Goal: Find specific page/section: Find specific page/section

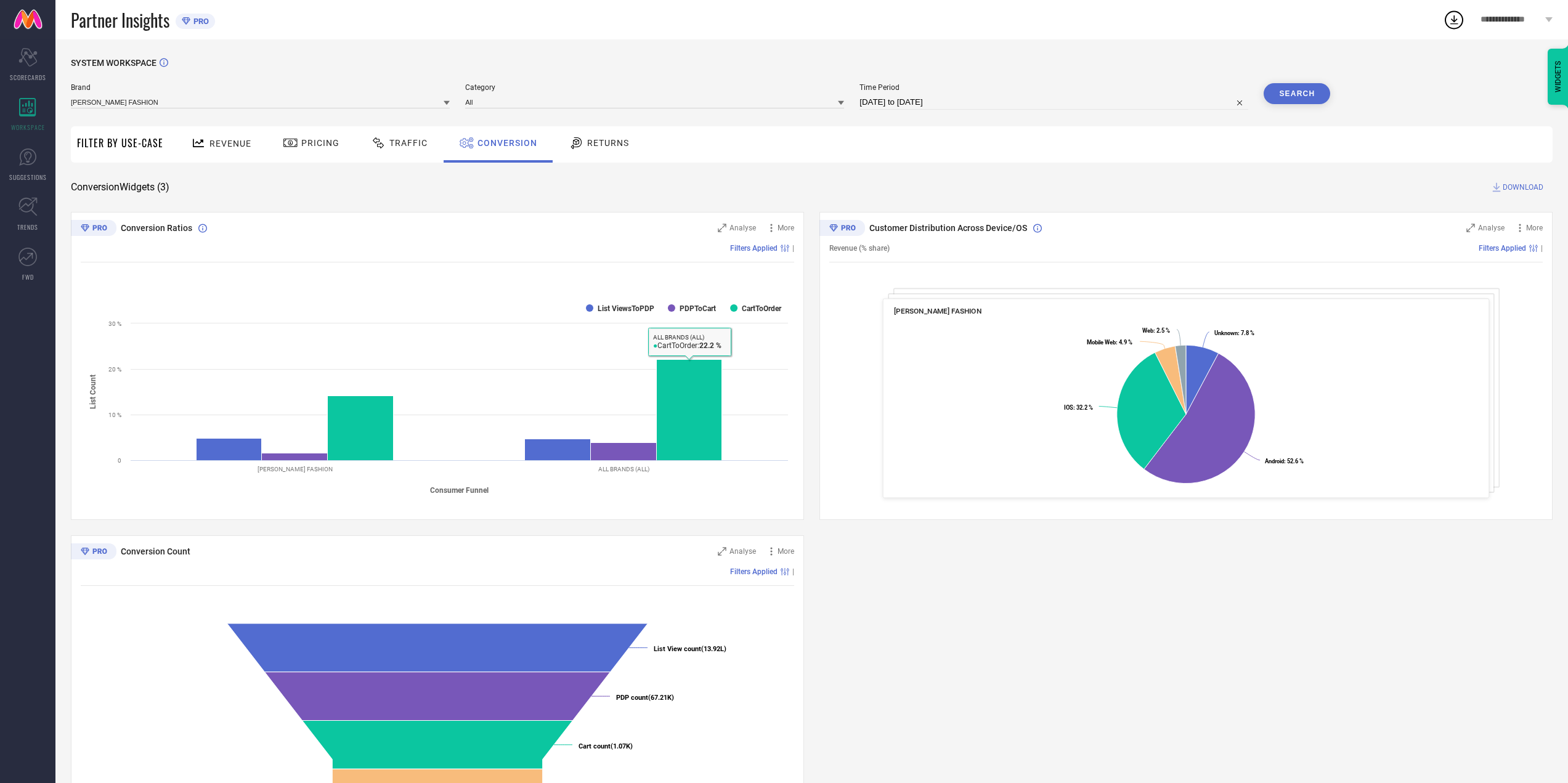
click at [610, 167] on div "SYSTEM WORKSPACE Brand [PERSON_NAME] FASHION Category All Time Period [DATE] to…" at bounding box center [812, 451] width 1481 height 786
click at [606, 134] on div "Returns" at bounding box center [599, 143] width 66 height 21
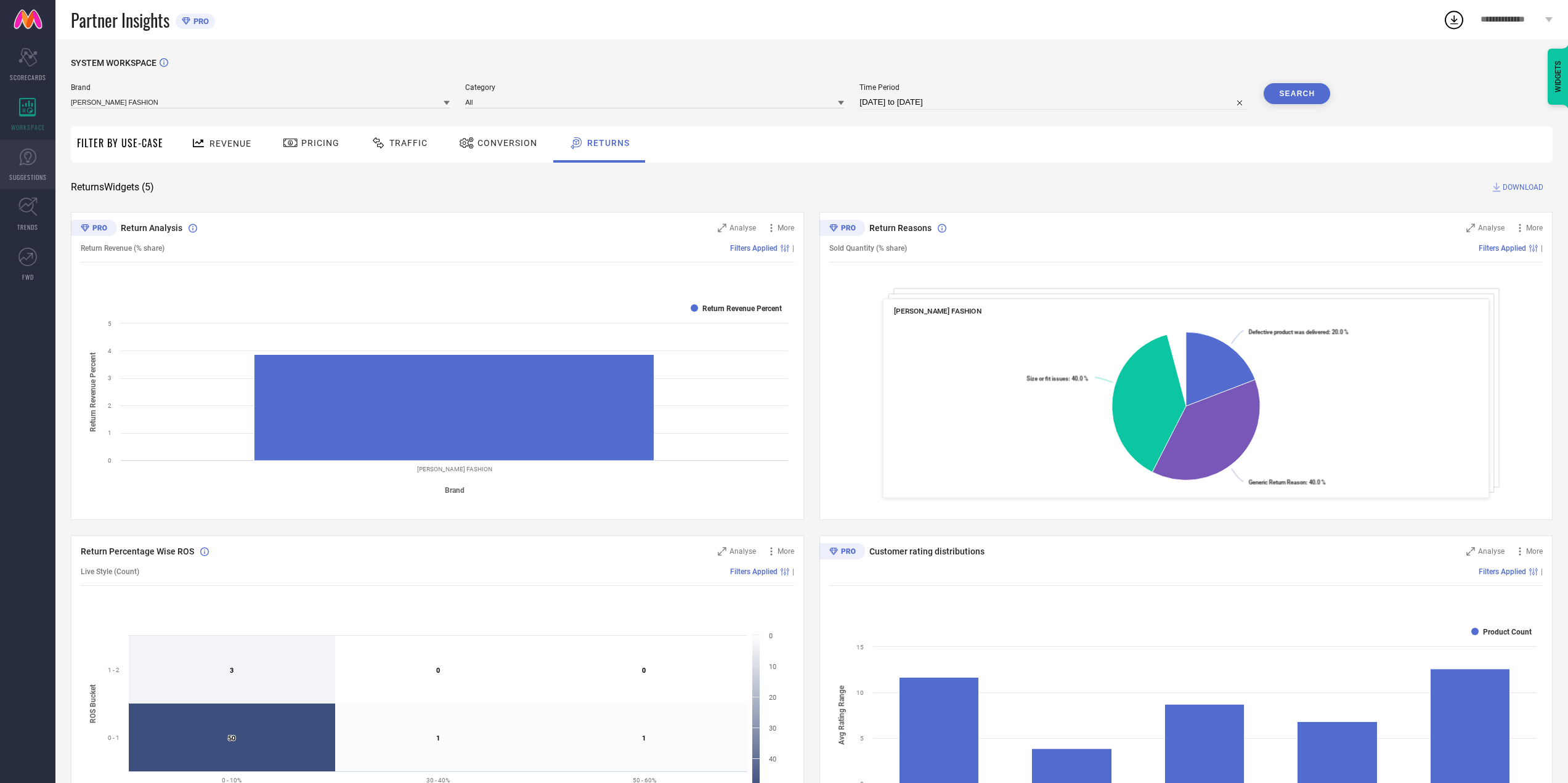
click at [10, 154] on link "SUGGESTIONS" at bounding box center [27, 165] width 55 height 50
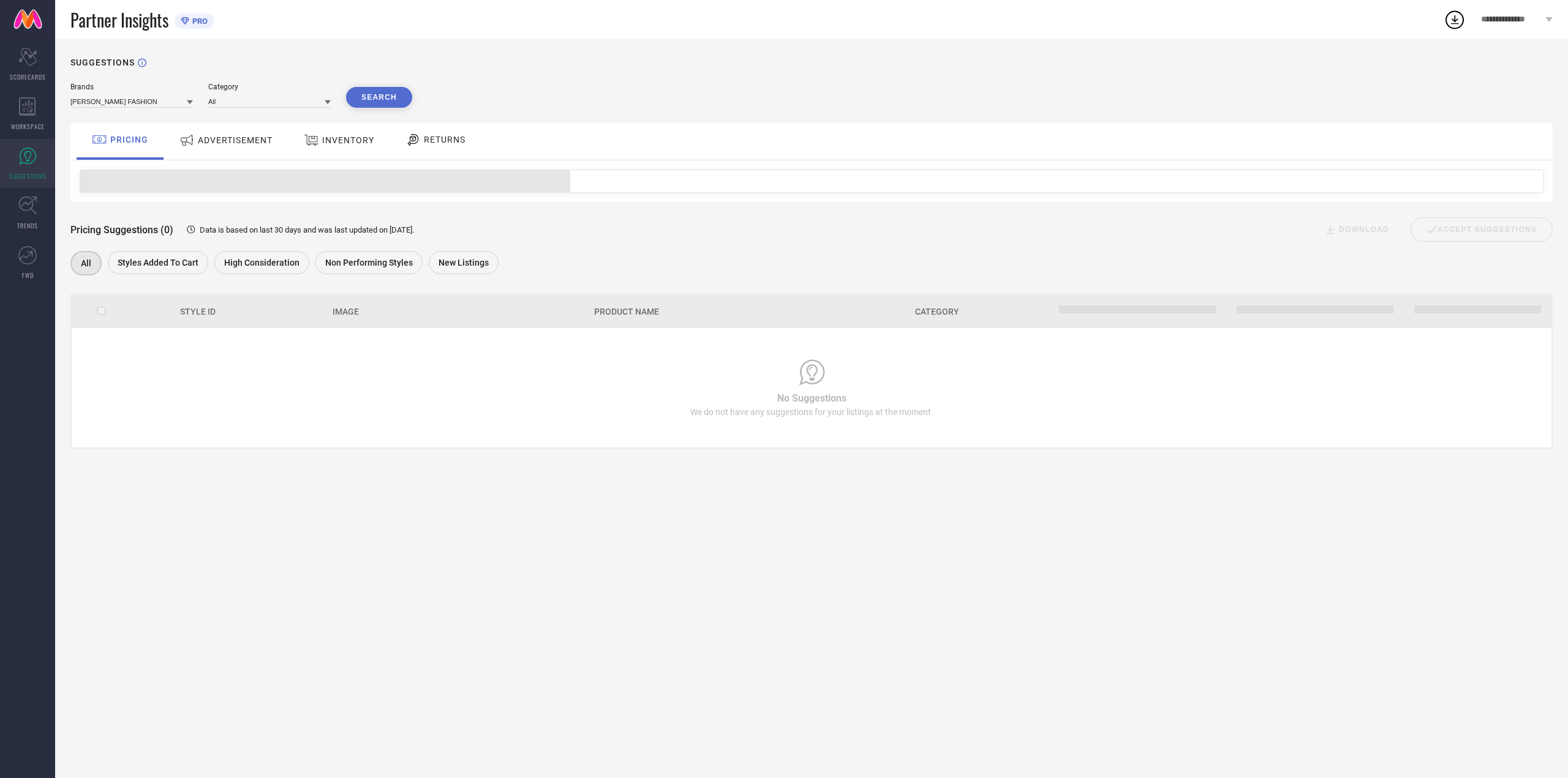
click at [249, 150] on div "ADVERTISEMENT" at bounding box center [225, 140] width 99 height 22
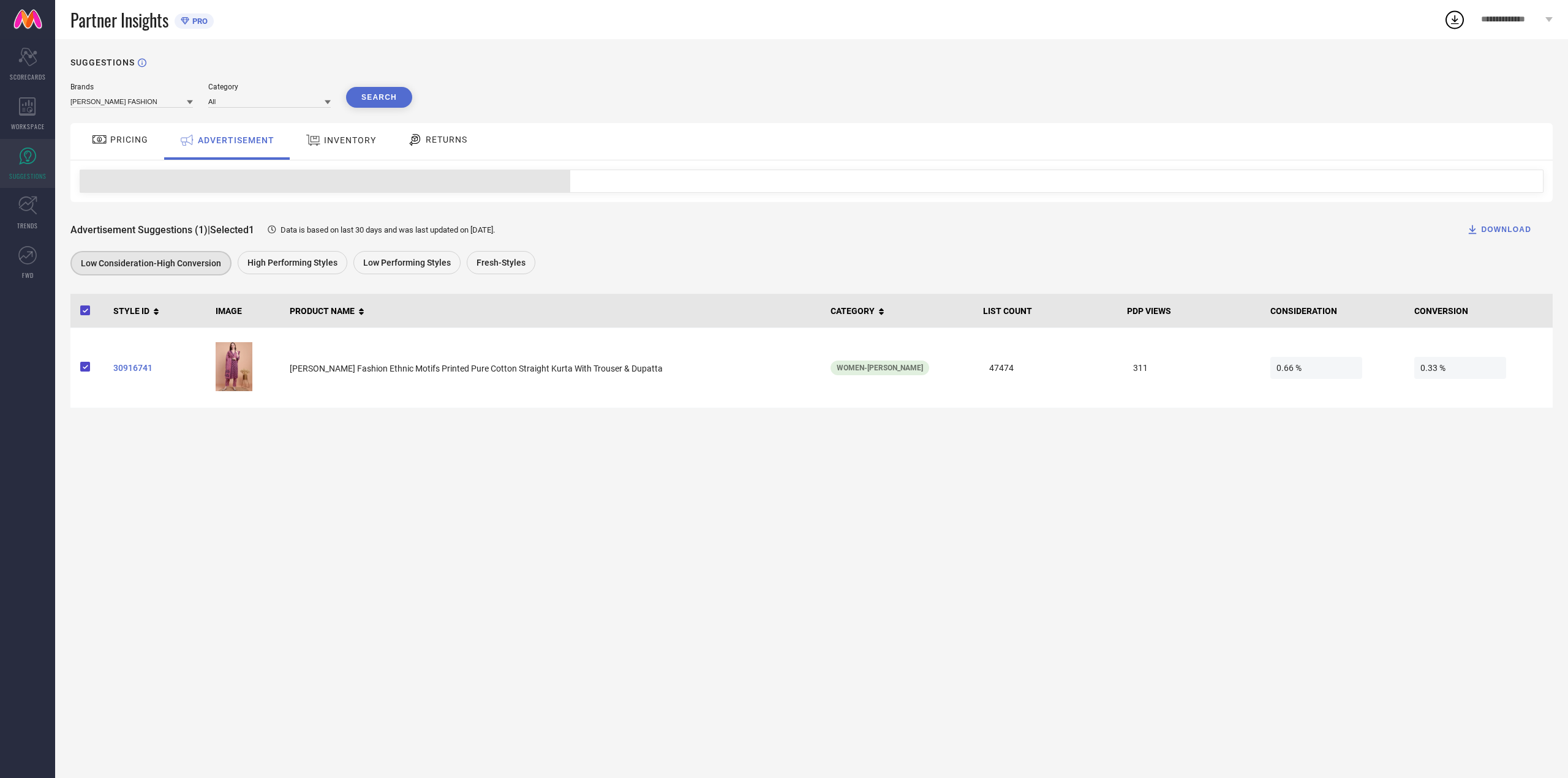
drag, startPoint x: 307, startPoint y: 168, endPoint x: 312, endPoint y: 157, distance: 12.1
click at [308, 168] on div at bounding box center [812, 181] width 1482 height 41
click at [312, 156] on div "INVENTORY" at bounding box center [341, 141] width 101 height 37
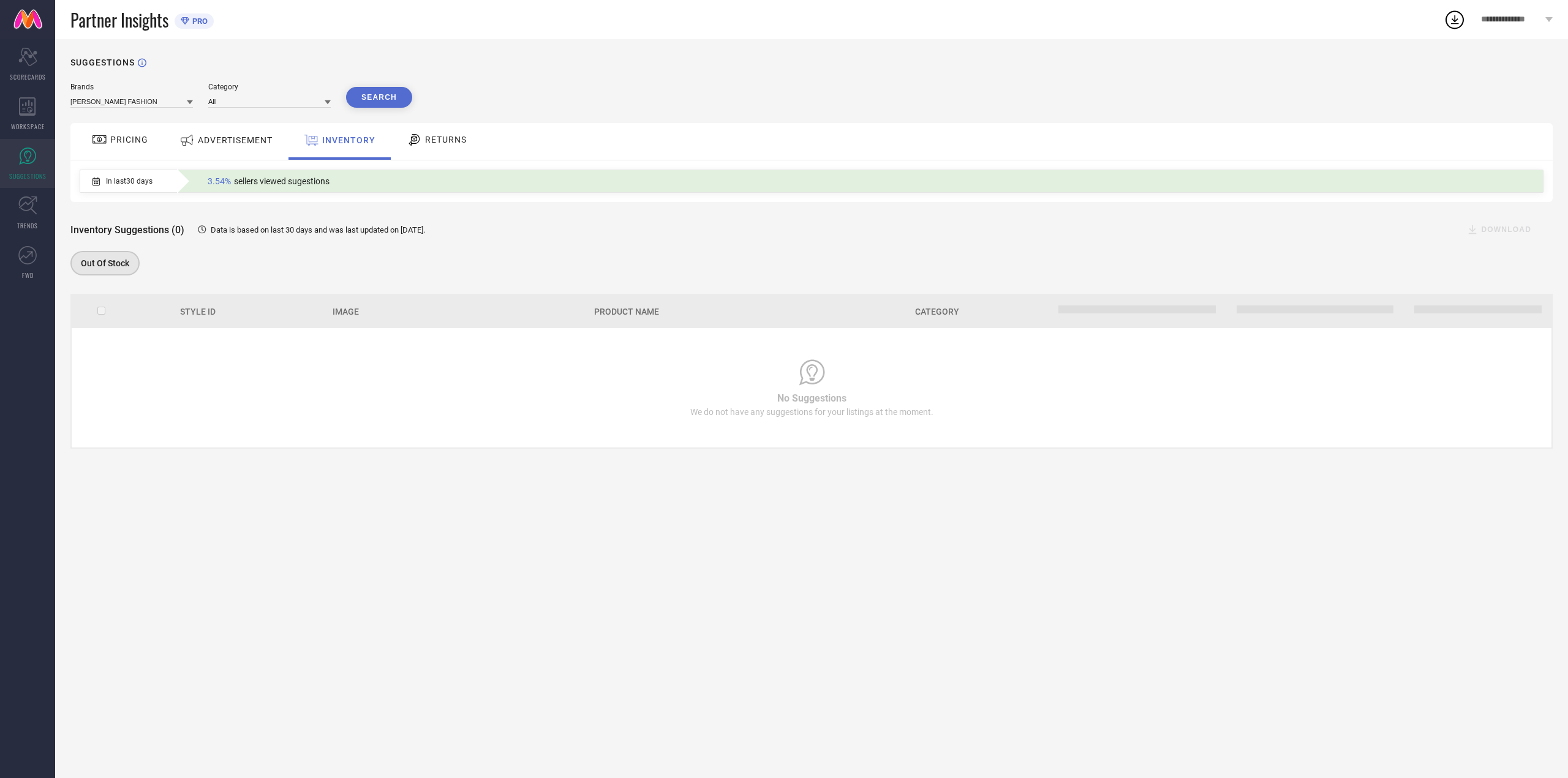
click at [234, 133] on div "ADVERTISEMENT" at bounding box center [225, 140] width 99 height 22
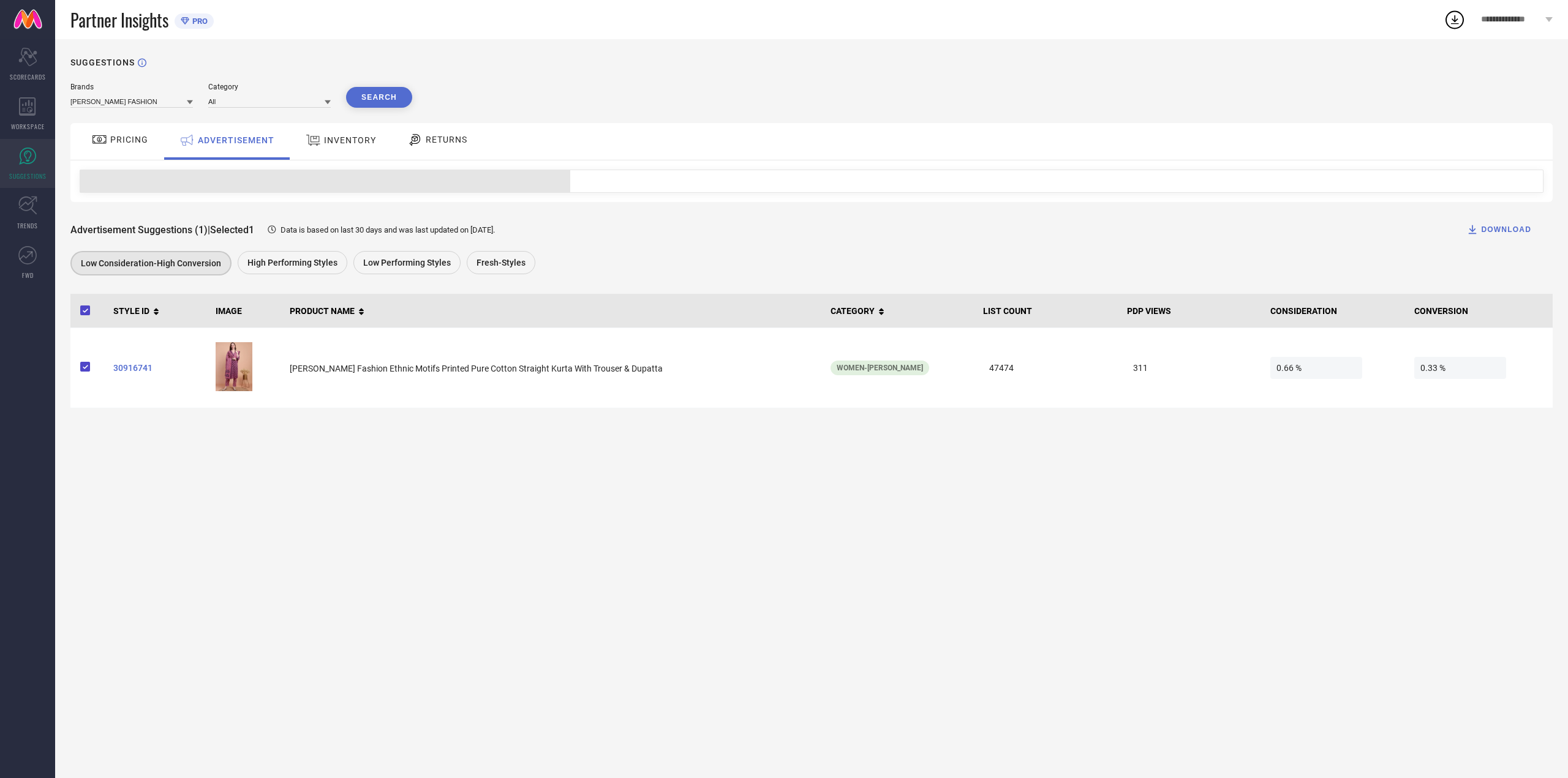
click at [442, 137] on span "RETURNS" at bounding box center [446, 139] width 41 height 10
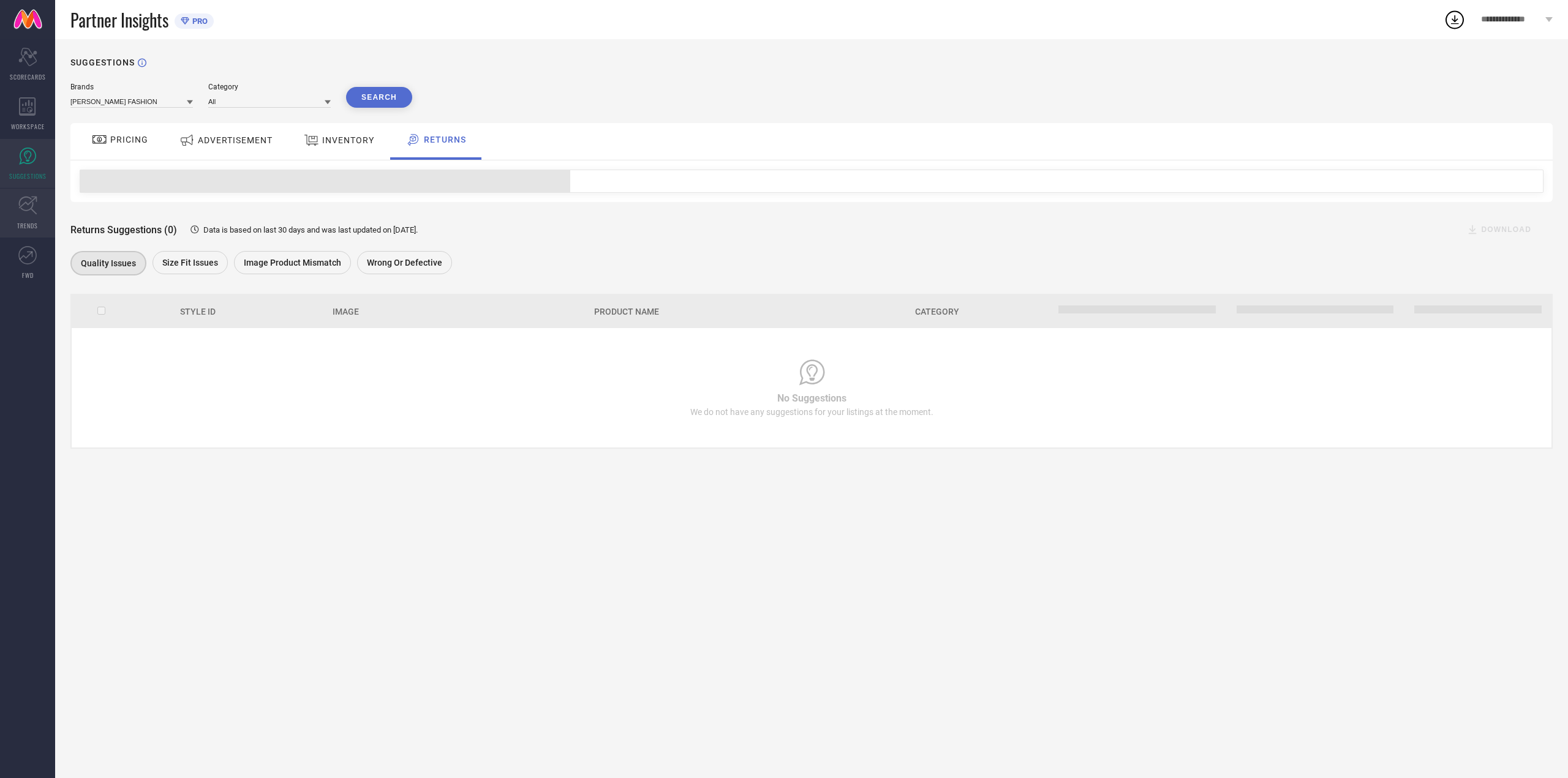
click at [54, 218] on link "TRENDS" at bounding box center [27, 213] width 55 height 49
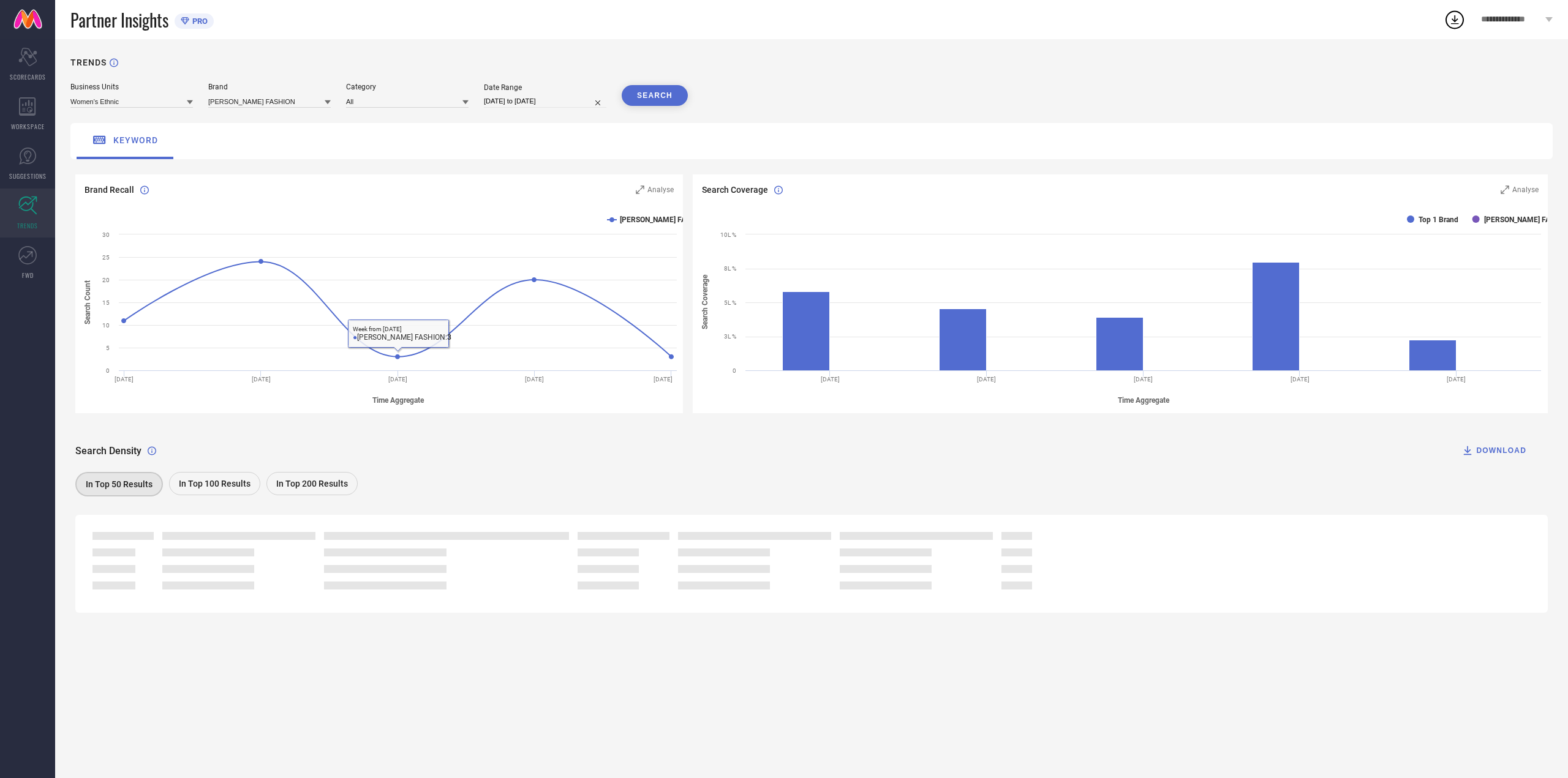
click at [203, 476] on div "In Top 100 Results" at bounding box center [214, 483] width 91 height 23
click at [24, 266] on link "FWD" at bounding box center [27, 263] width 55 height 49
